Goal: Transaction & Acquisition: Obtain resource

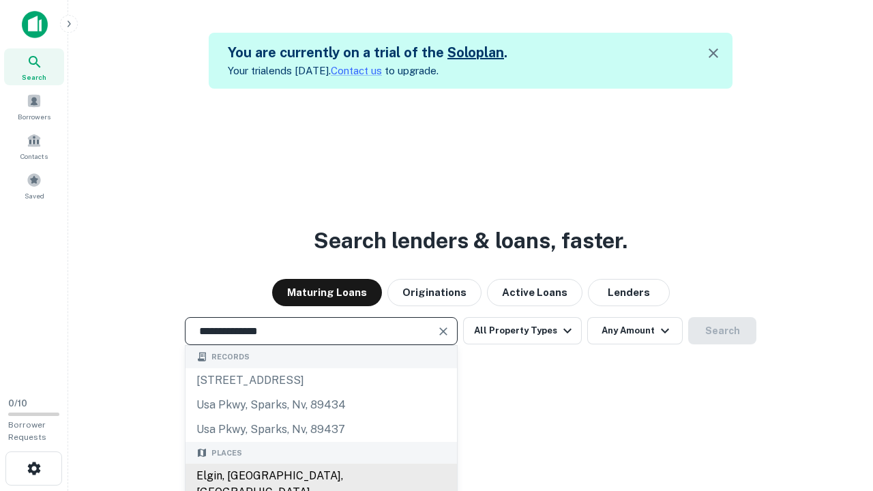
click at [320, 476] on div "Elgin, [GEOGRAPHIC_DATA], [GEOGRAPHIC_DATA]" at bounding box center [320, 484] width 271 height 41
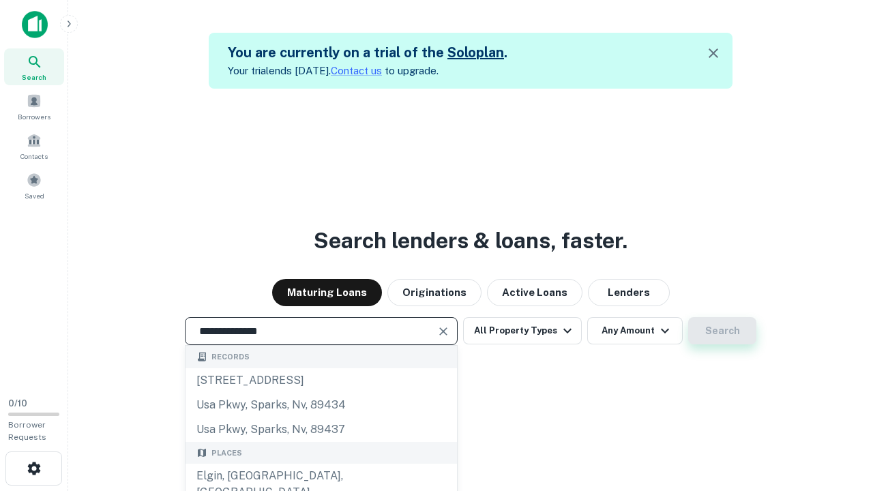
type input "**********"
click at [688, 317] on button "Search" at bounding box center [722, 330] width 68 height 27
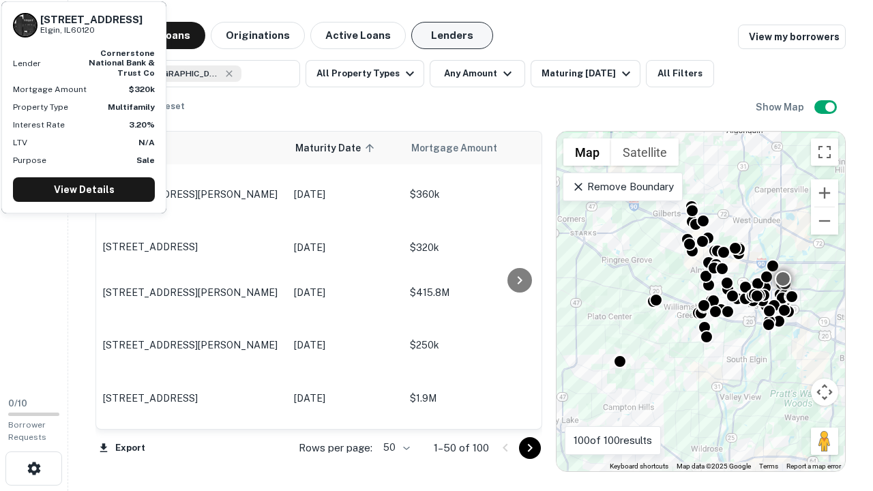
click at [452, 35] on button "Lenders" at bounding box center [452, 35] width 82 height 27
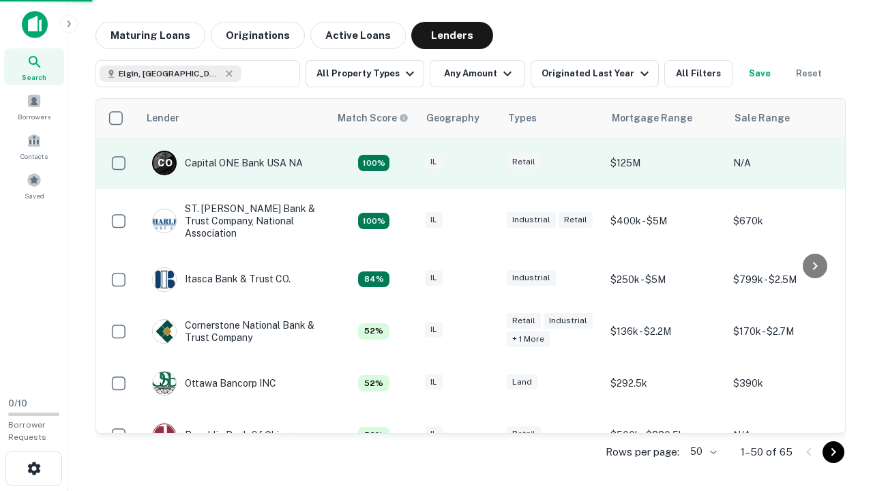
click at [484, 163] on div "IL" at bounding box center [459, 163] width 68 height 18
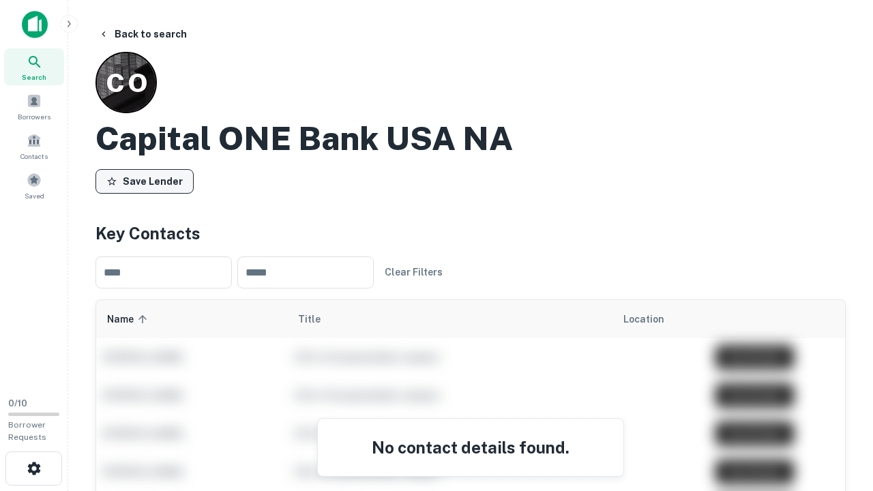
click at [145, 181] on button "Save Lender" at bounding box center [144, 181] width 98 height 25
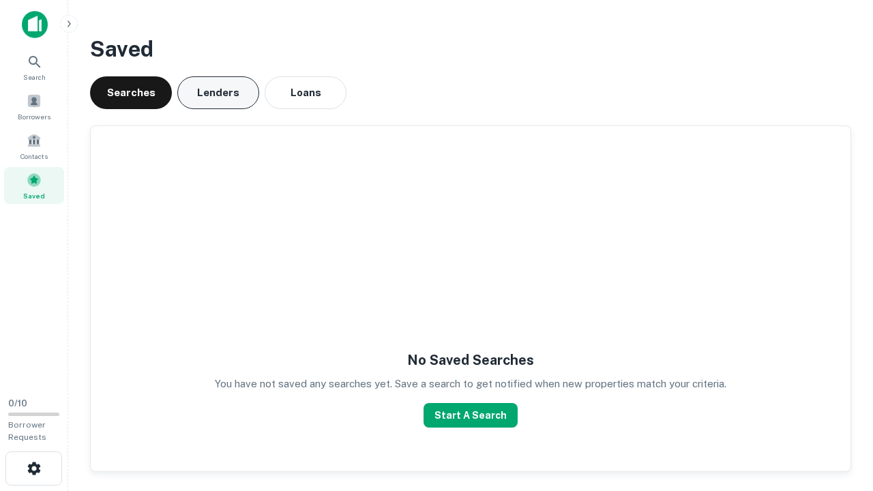
click at [218, 93] on button "Lenders" at bounding box center [218, 92] width 82 height 33
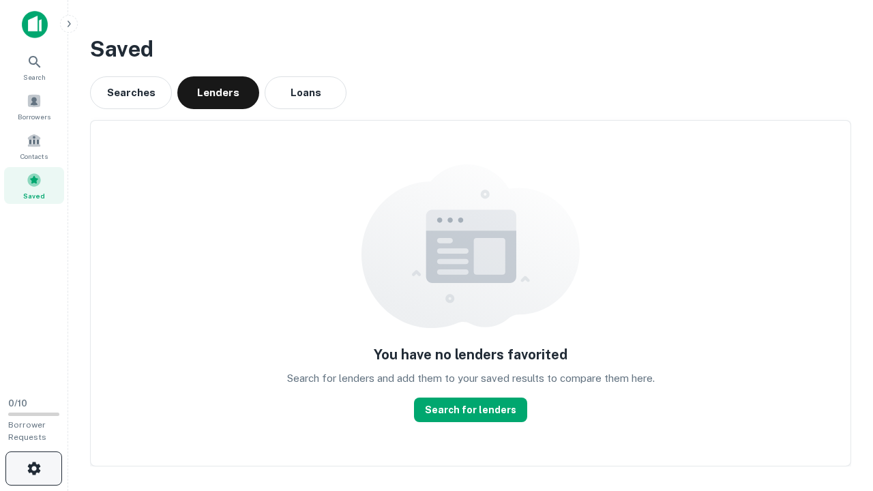
click at [33, 468] on icon "button" at bounding box center [34, 468] width 16 height 16
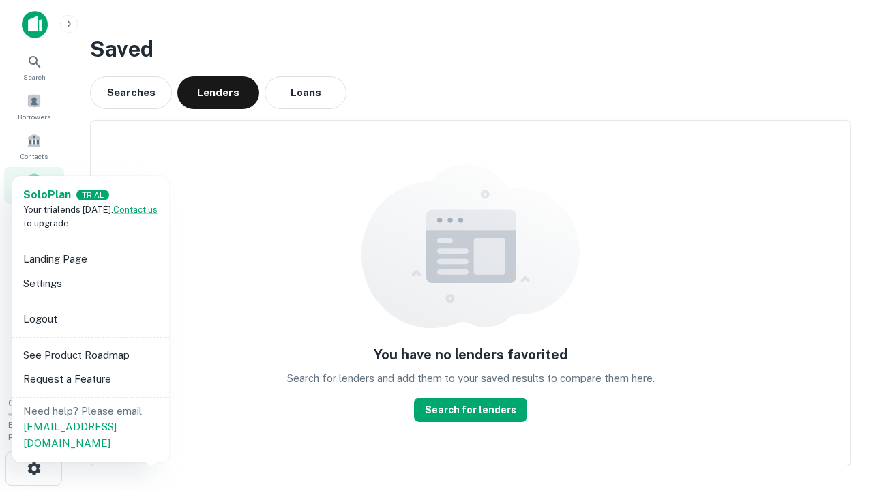
click at [90, 318] on li "Logout" at bounding box center [91, 319] width 146 height 25
